Goal: Task Accomplishment & Management: Use online tool/utility

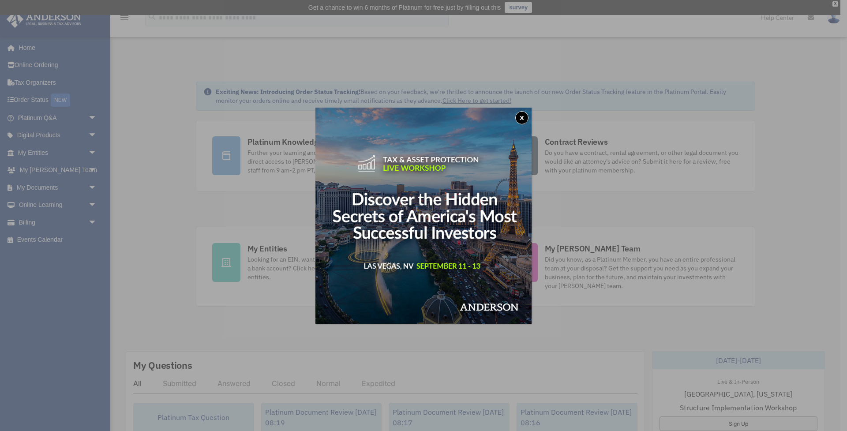
click at [525, 115] on button "x" at bounding box center [522, 117] width 13 height 13
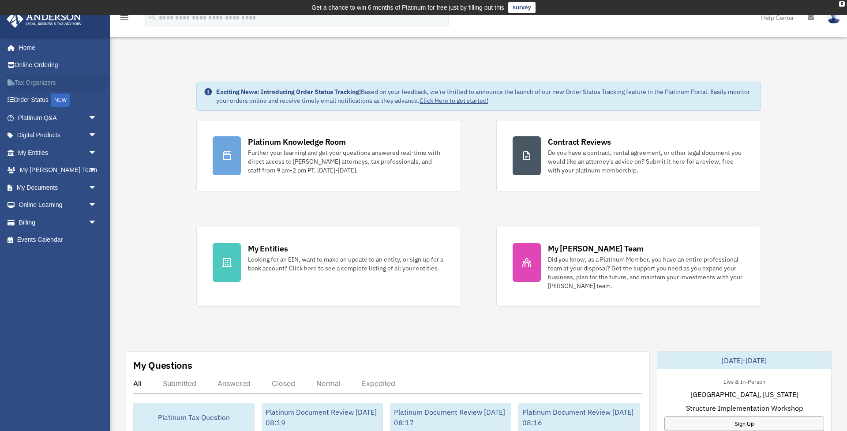
click at [35, 83] on link "Tax Organizers" at bounding box center [58, 83] width 104 height 18
click at [88, 133] on span "arrow_drop_down" at bounding box center [97, 136] width 18 height 18
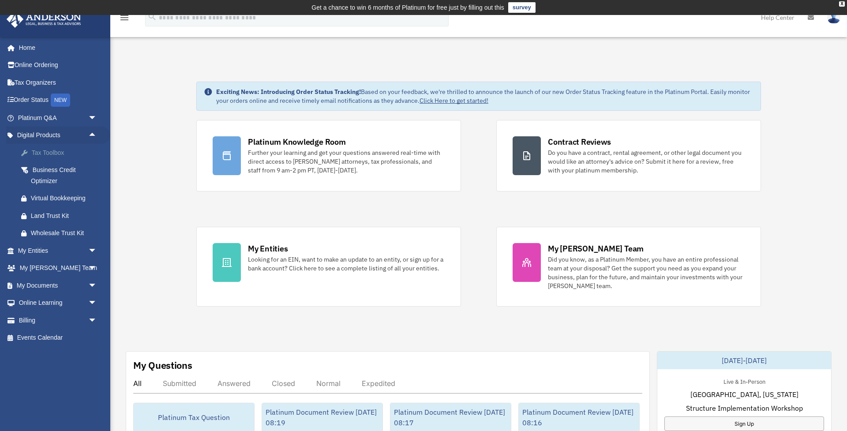
click at [46, 151] on div "Tax Toolbox" at bounding box center [65, 152] width 68 height 11
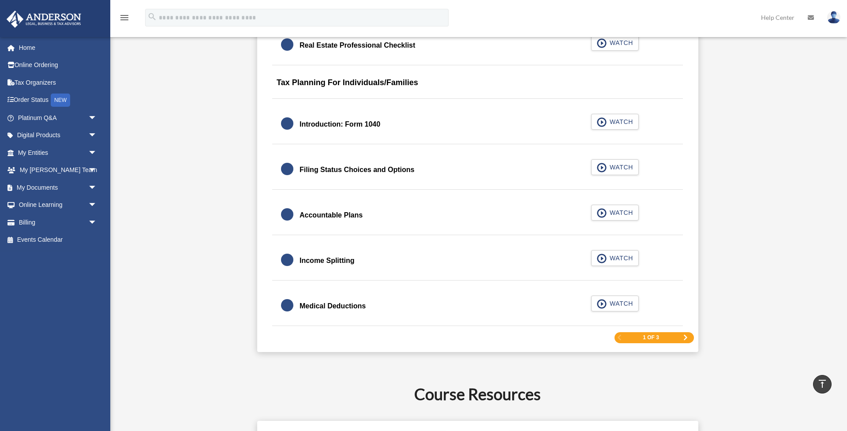
scroll to position [1269, 0]
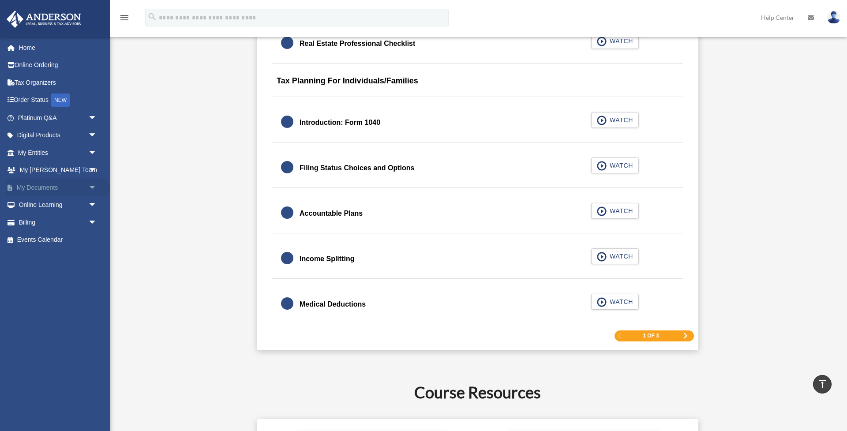
click at [90, 186] on span "arrow_drop_down" at bounding box center [97, 188] width 18 height 18
click at [37, 203] on link "Box" at bounding box center [61, 205] width 98 height 18
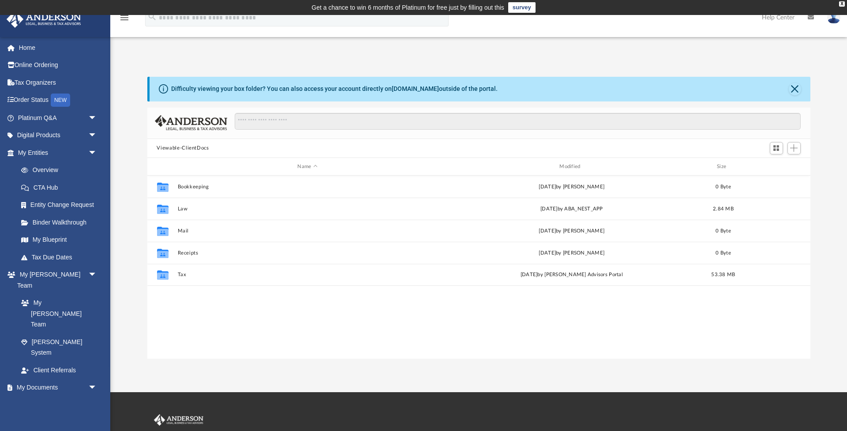
scroll to position [201, 663]
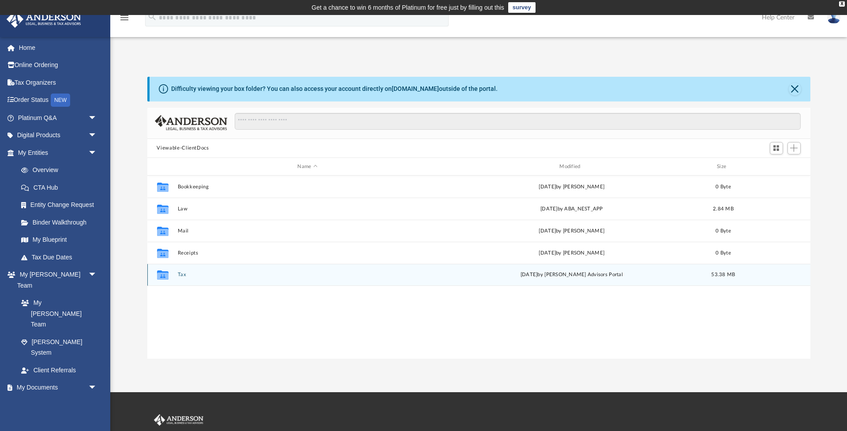
click at [181, 275] on button "Tax" at bounding box center [307, 275] width 260 height 6
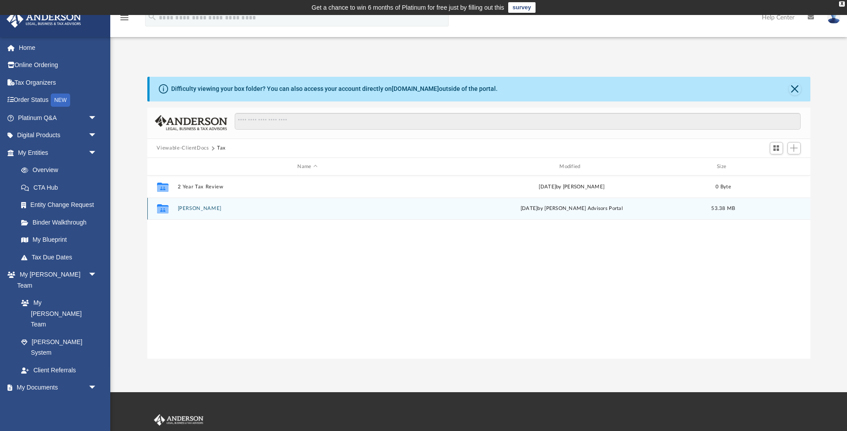
click at [203, 207] on button "Price, Jeffrey B" at bounding box center [307, 209] width 260 height 6
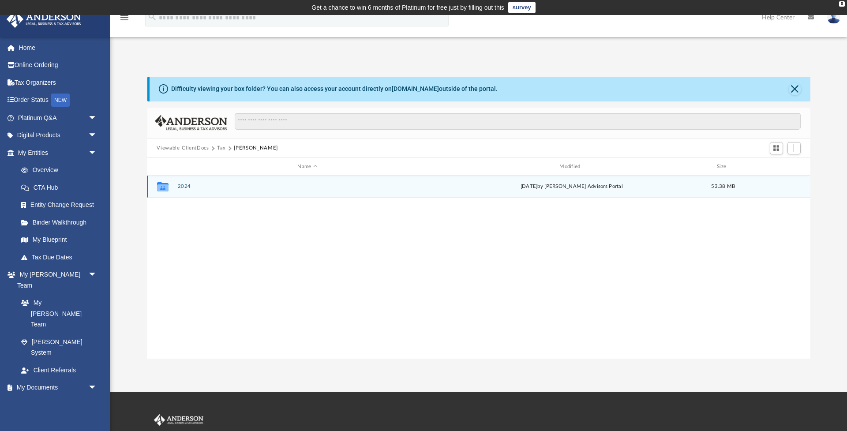
click at [181, 187] on button "2024" at bounding box center [307, 187] width 260 height 6
click at [181, 187] on button "Digital Tax Organizer" at bounding box center [307, 187] width 260 height 6
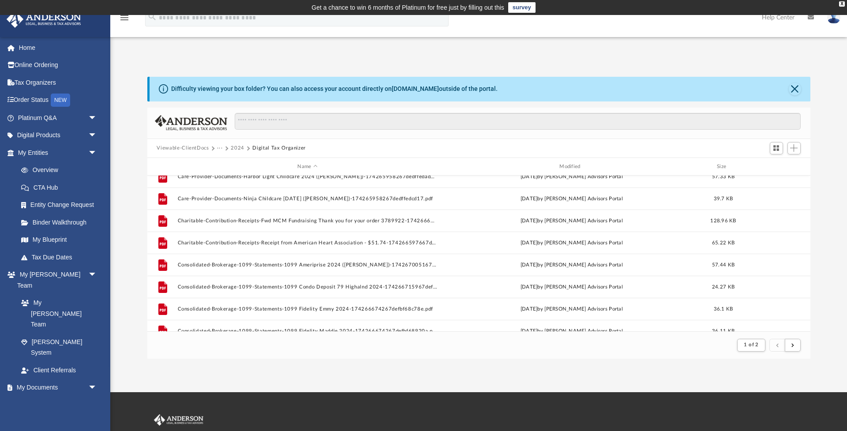
scroll to position [823, 0]
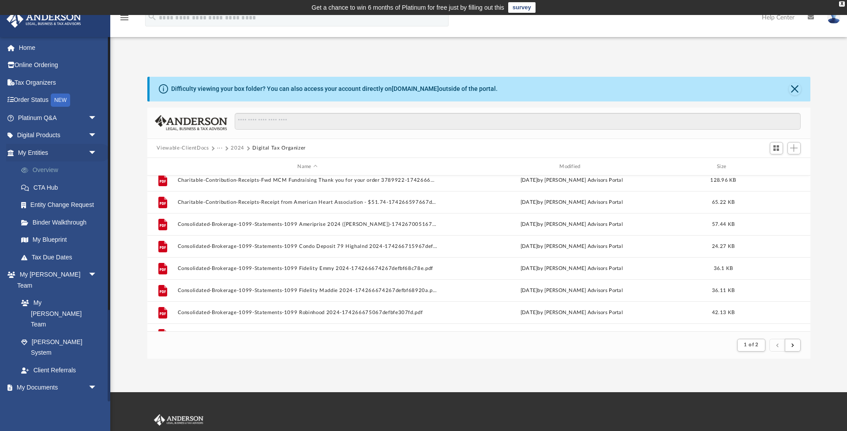
click at [47, 168] on link "Overview" at bounding box center [61, 171] width 98 height 18
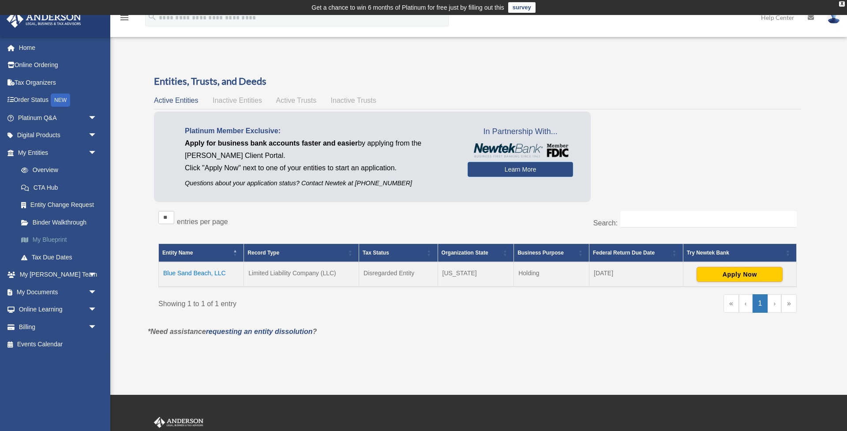
click at [62, 237] on link "My Blueprint" at bounding box center [61, 240] width 98 height 18
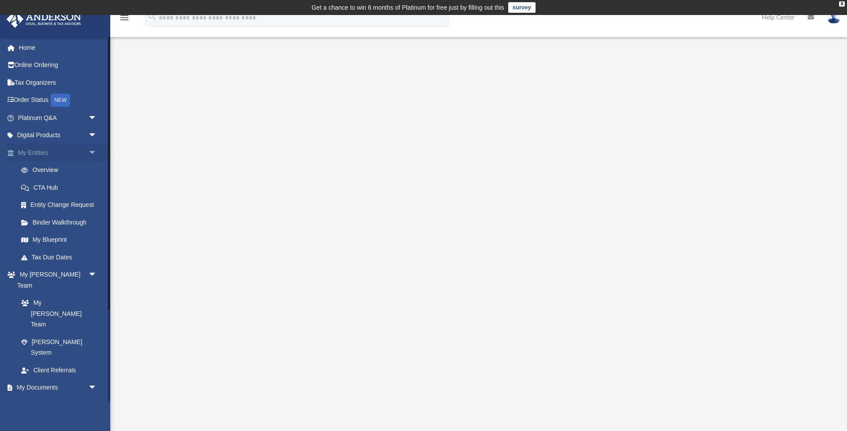
click at [92, 152] on span "arrow_drop_down" at bounding box center [97, 153] width 18 height 18
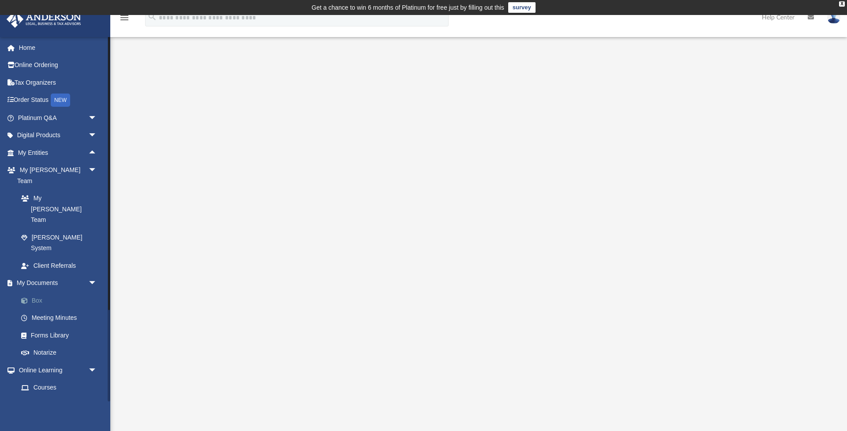
click at [44, 292] on link "Box" at bounding box center [61, 301] width 98 height 18
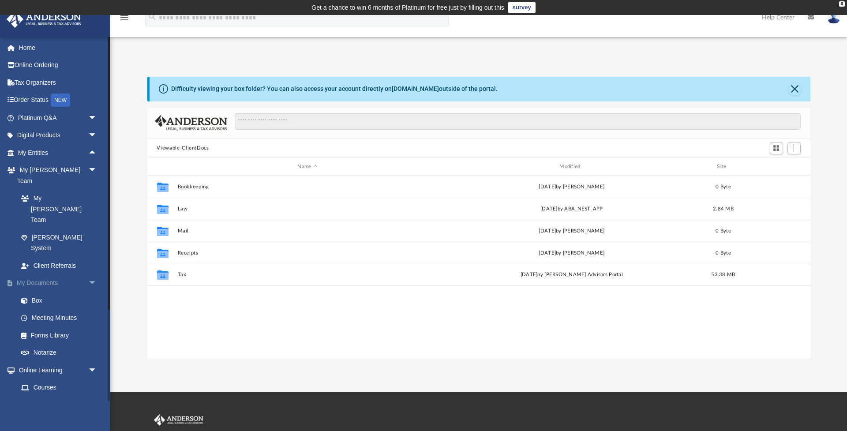
scroll to position [201, 663]
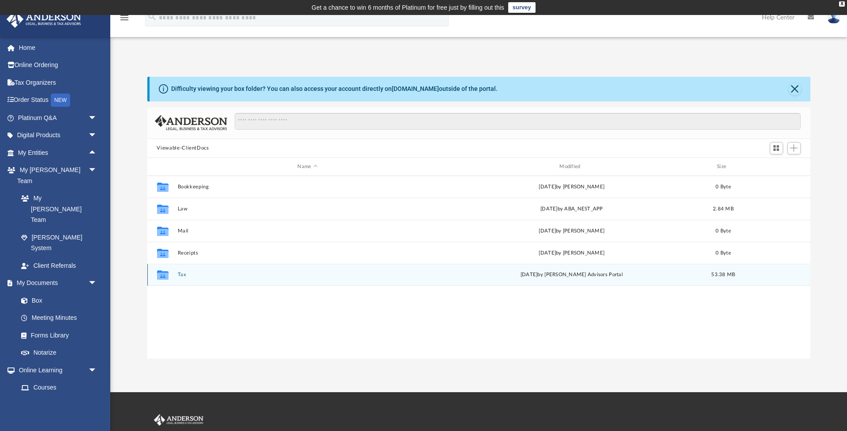
click at [182, 274] on button "Tax" at bounding box center [307, 275] width 260 height 6
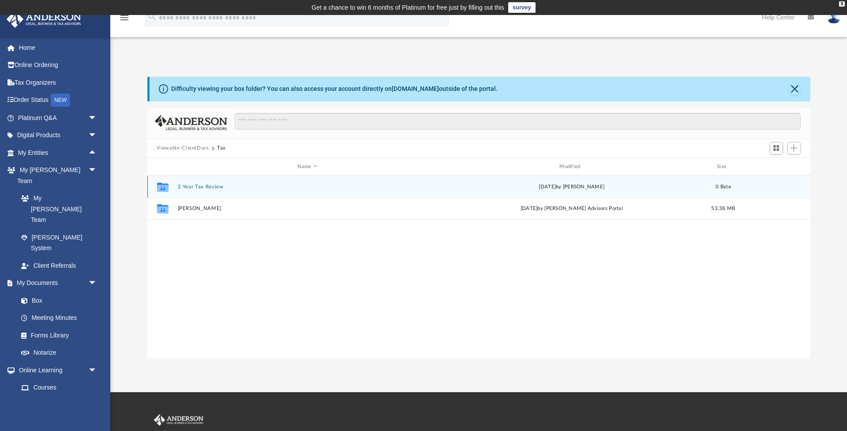
click at [209, 188] on button "2 Year Tax Review" at bounding box center [307, 187] width 260 height 6
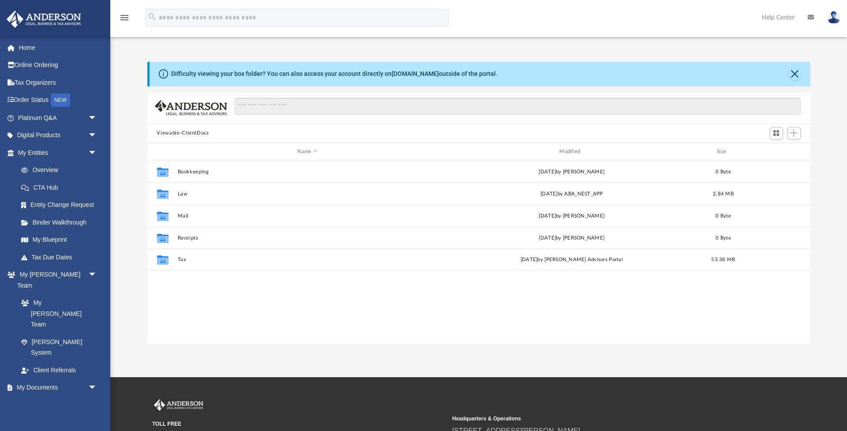
scroll to position [0, 0]
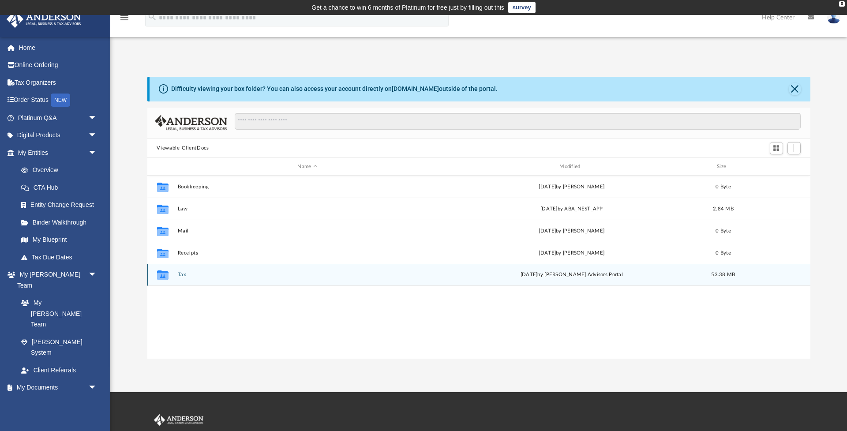
click at [183, 274] on button "Tax" at bounding box center [307, 275] width 260 height 6
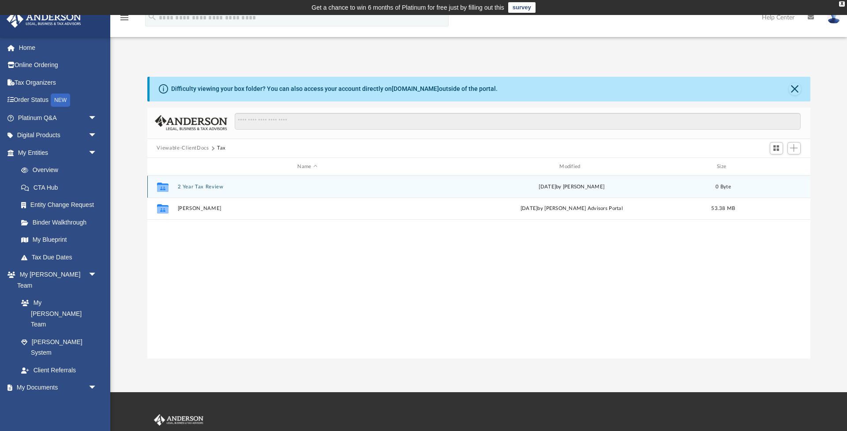
click at [196, 187] on button "2 Year Tax Review" at bounding box center [307, 187] width 260 height 6
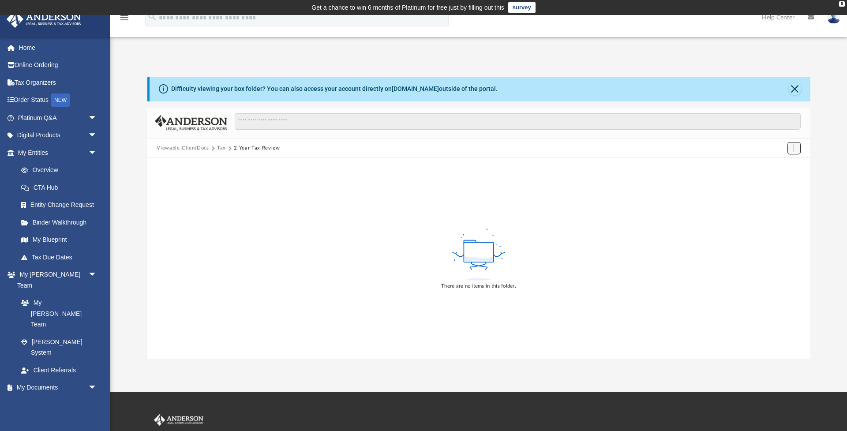
click at [796, 148] on span "Add" at bounding box center [794, 148] width 8 height 8
click at [779, 166] on li "Upload" at bounding box center [782, 166] width 28 height 9
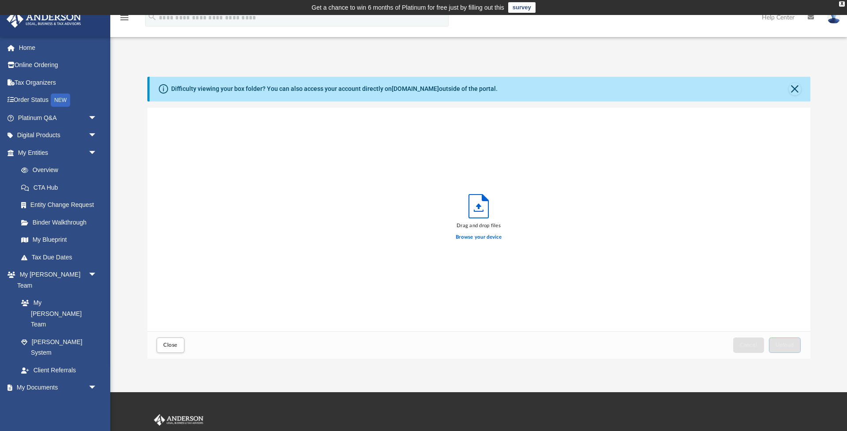
scroll to position [224, 663]
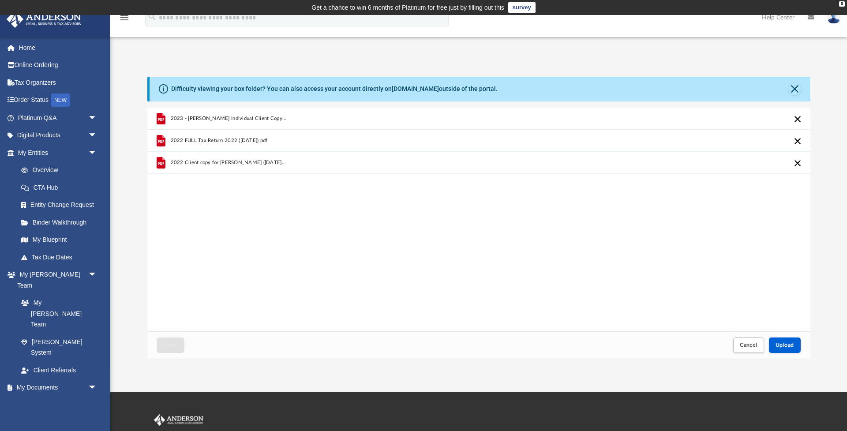
click at [798, 140] on button "Cancel this upload" at bounding box center [798, 141] width 11 height 11
click at [791, 343] on span "Upload" at bounding box center [785, 345] width 19 height 5
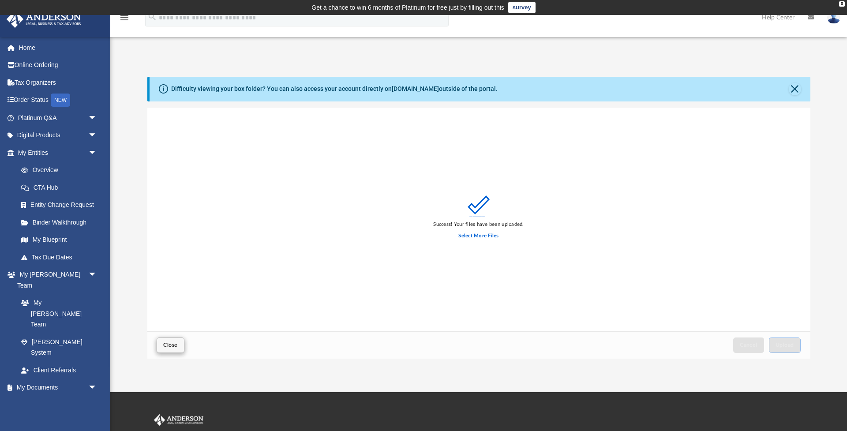
click at [166, 346] on span "Close" at bounding box center [170, 345] width 14 height 5
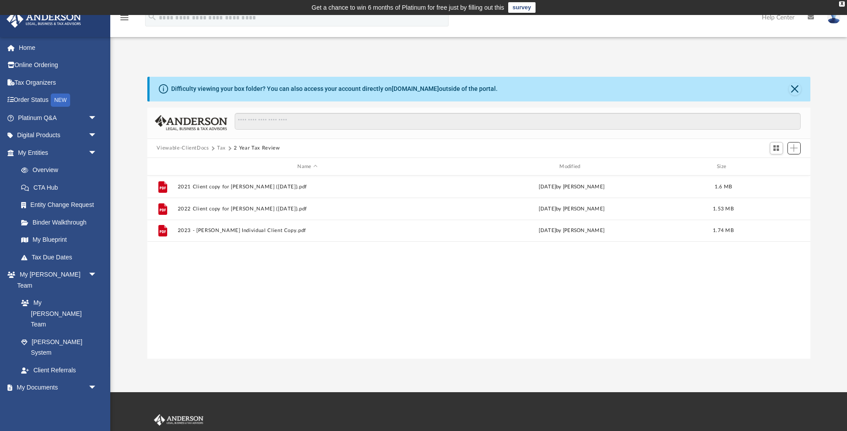
scroll to position [201, 663]
click at [245, 148] on button "2 Year Tax Review" at bounding box center [257, 148] width 46 height 8
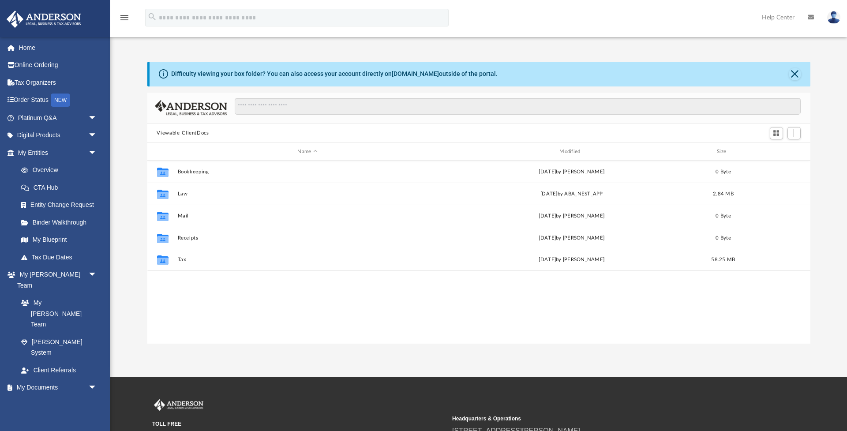
scroll to position [0, 0]
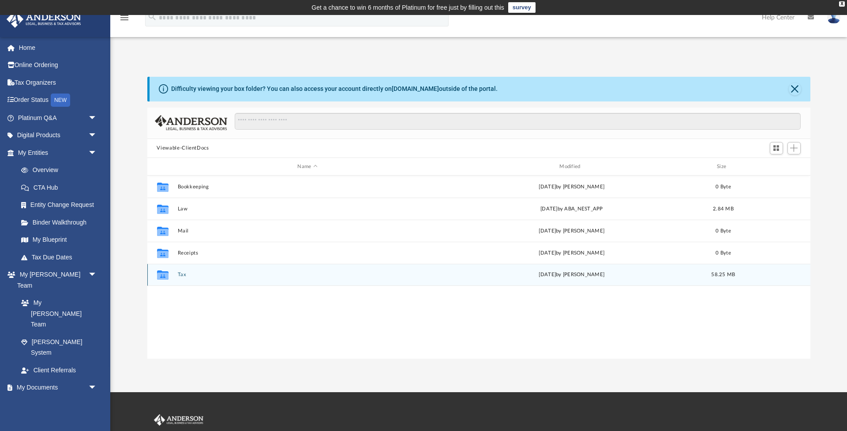
click at [183, 276] on button "Tax" at bounding box center [307, 275] width 260 height 6
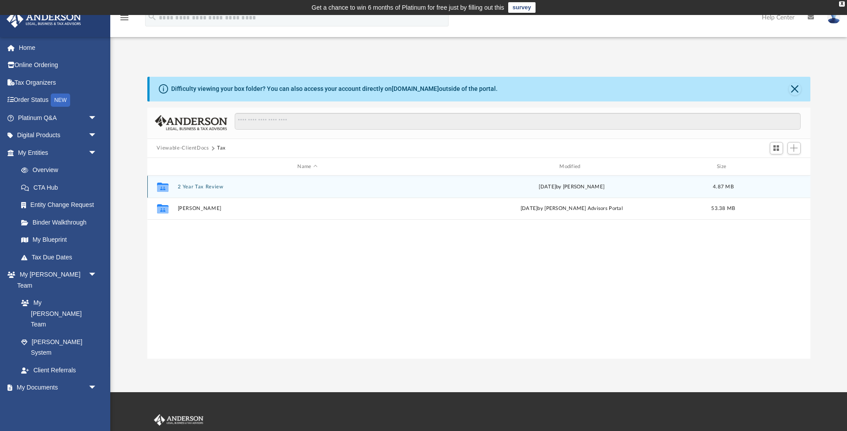
click at [196, 188] on button "2 Year Tax Review" at bounding box center [307, 187] width 260 height 6
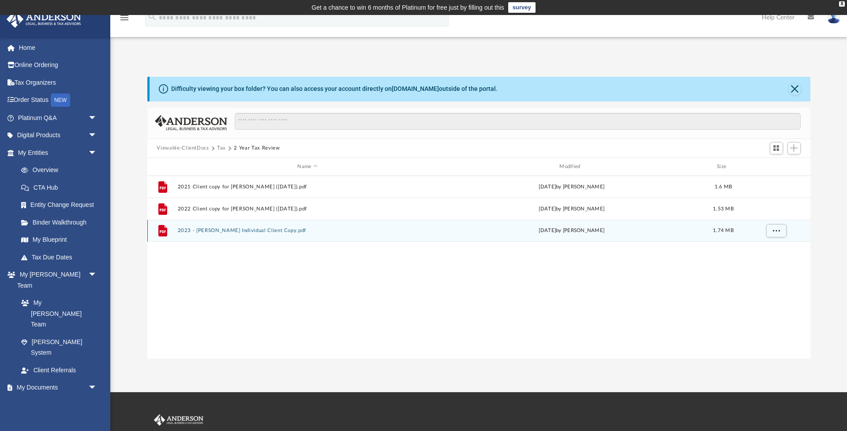
click at [200, 233] on button "2023 - [PERSON_NAME] Individual Client Copy.pdf" at bounding box center [307, 231] width 260 height 6
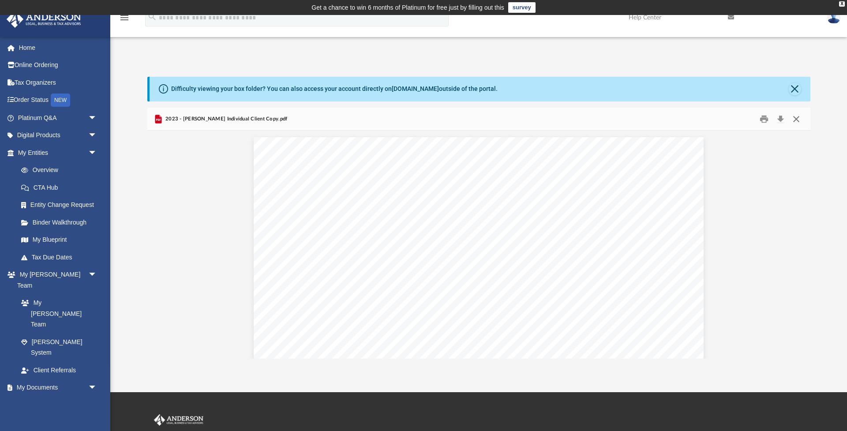
click at [797, 120] on button "Close" at bounding box center [797, 119] width 16 height 14
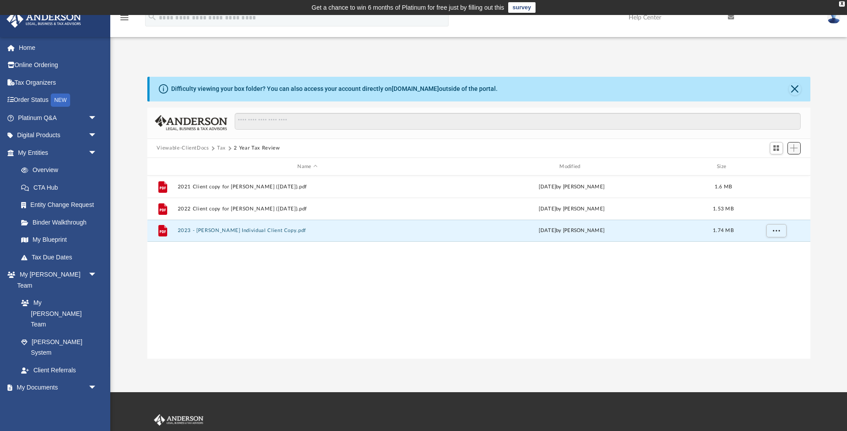
click at [796, 147] on span "Add" at bounding box center [794, 148] width 8 height 8
click at [781, 166] on li "Upload" at bounding box center [782, 166] width 28 height 9
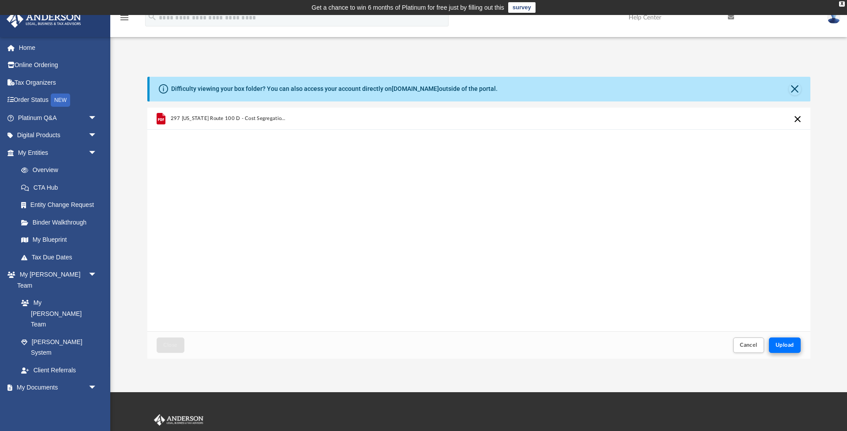
click at [794, 345] on span "Upload" at bounding box center [785, 345] width 19 height 5
